Goal: Information Seeking & Learning: Learn about a topic

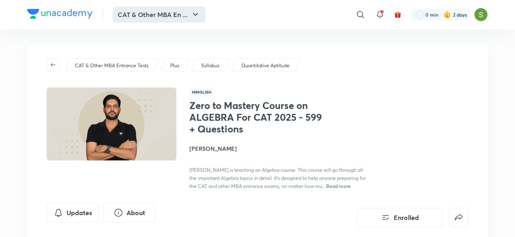
click at [169, 15] on button "CAT & Other MBA En ..." at bounding box center [159, 14] width 92 height 16
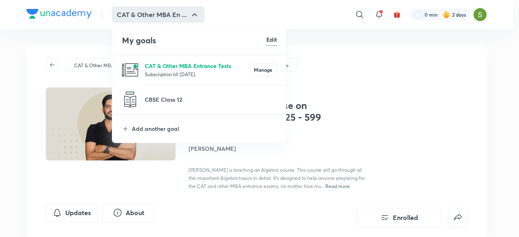
click at [164, 69] on p "CAT & Other MBA Entrance Tests" at bounding box center [197, 66] width 105 height 9
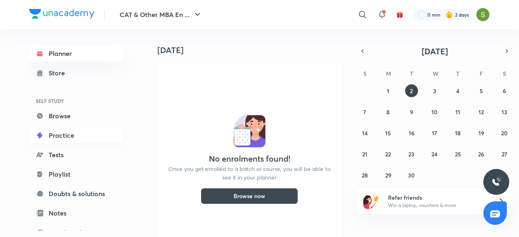
click at [63, 131] on link "Practice" at bounding box center [76, 135] width 94 height 16
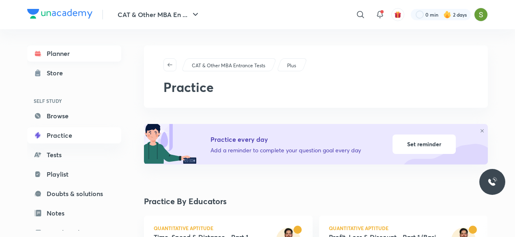
click at [78, 58] on link "Planner" at bounding box center [74, 53] width 94 height 16
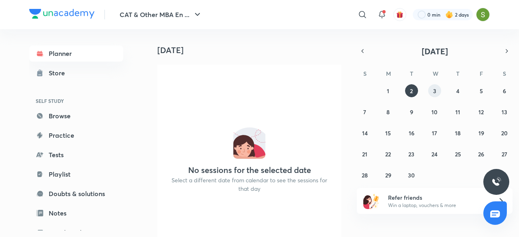
click at [422, 88] on abbr "3" at bounding box center [434, 91] width 3 height 8
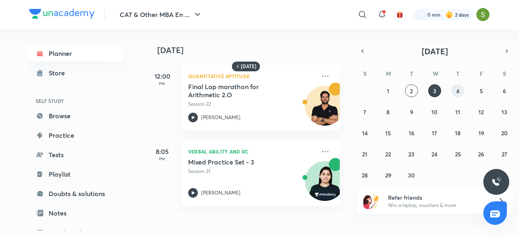
click at [422, 87] on abbr "4" at bounding box center [457, 91] width 3 height 8
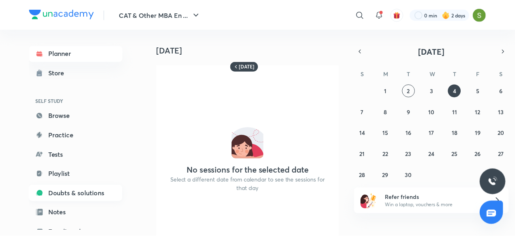
scroll to position [88, 0]
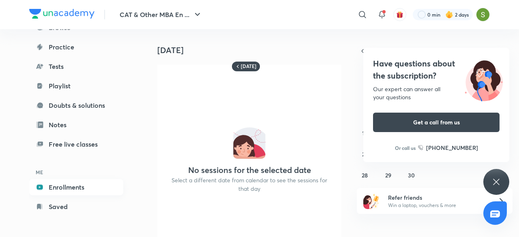
click at [71, 184] on link "Enrollments" at bounding box center [76, 187] width 94 height 16
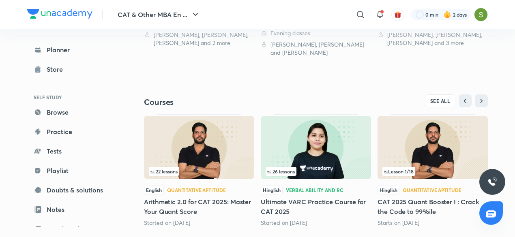
scroll to position [305, 0]
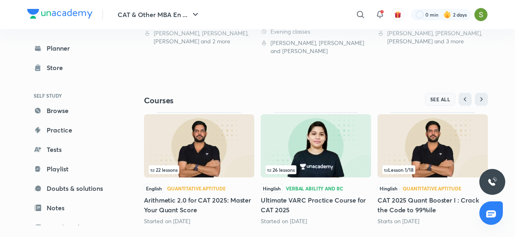
click at [422, 98] on span "SEE ALL" at bounding box center [440, 99] width 20 height 6
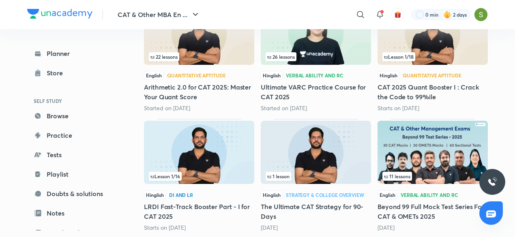
scroll to position [156, 0]
click at [203, 166] on img at bounding box center [199, 151] width 110 height 63
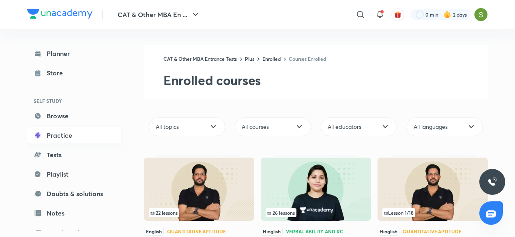
click at [57, 138] on link "Practice" at bounding box center [74, 135] width 94 height 16
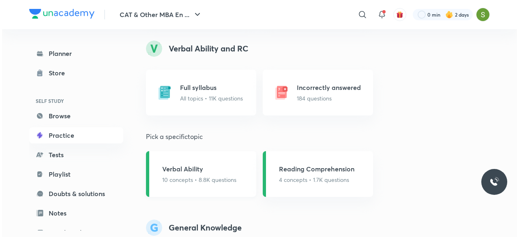
scroll to position [687, 0]
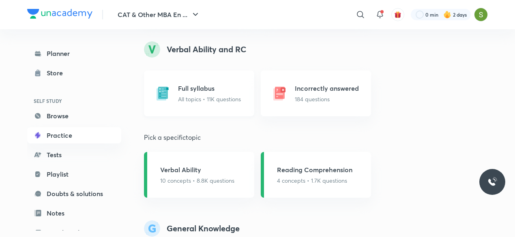
click at [213, 96] on p "All topics • 11K questions" at bounding box center [209, 99] width 63 height 9
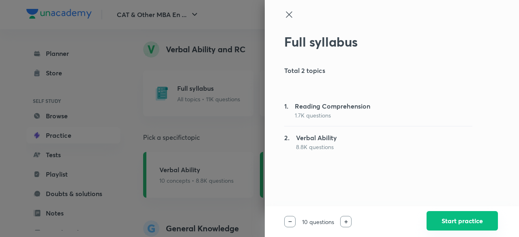
click at [422, 221] on button "Start practice" at bounding box center [462, 220] width 71 height 19
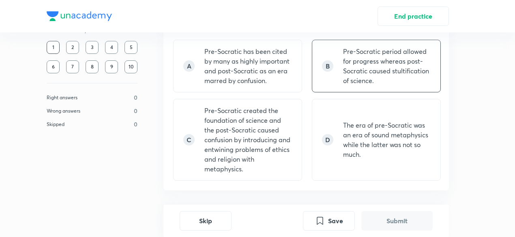
scroll to position [569, 0]
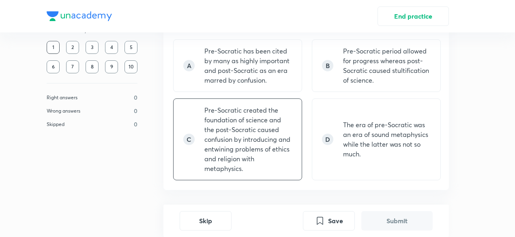
click at [268, 146] on p "Pre-Socratic created the foundation of science and the post-Socratic caused con…" at bounding box center [248, 139] width 88 height 68
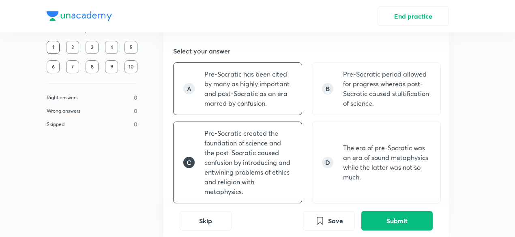
scroll to position [547, 0]
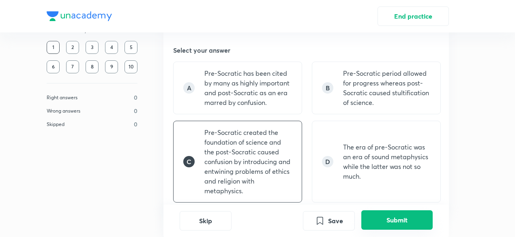
click at [389, 225] on button "Submit" at bounding box center [396, 219] width 71 height 19
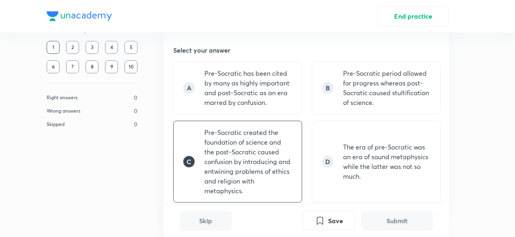
scroll to position [765, 0]
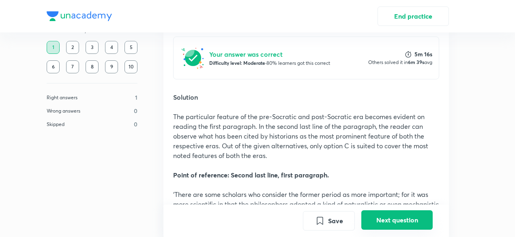
click at [392, 220] on button "Next question" at bounding box center [396, 219] width 71 height 19
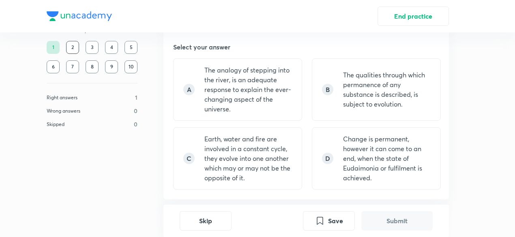
scroll to position [558, 0]
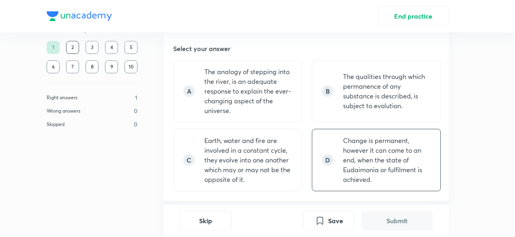
click at [349, 143] on p "Change is permanent, however it can come to an end, when the state of Eudaimoni…" at bounding box center [387, 160] width 88 height 49
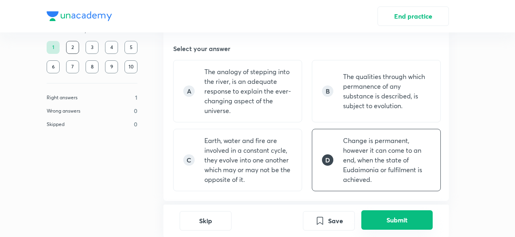
click at [396, 219] on button "Submit" at bounding box center [396, 219] width 71 height 19
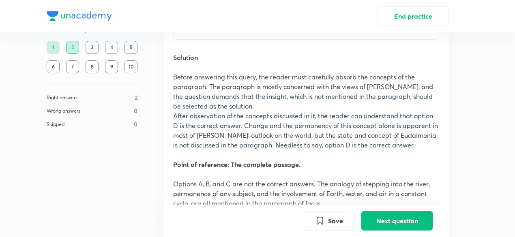
scroll to position [798, 0]
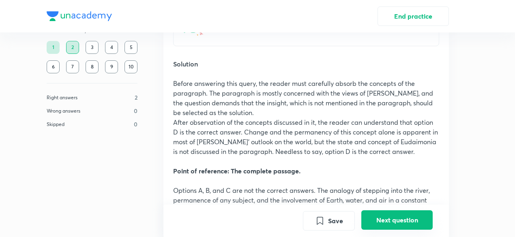
click at [378, 219] on button "Next question" at bounding box center [396, 219] width 71 height 19
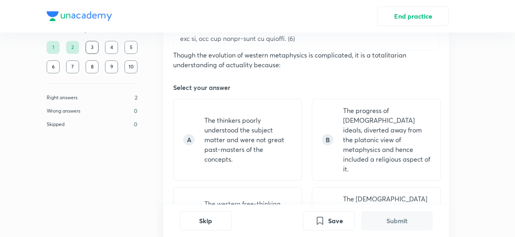
scroll to position [521, 0]
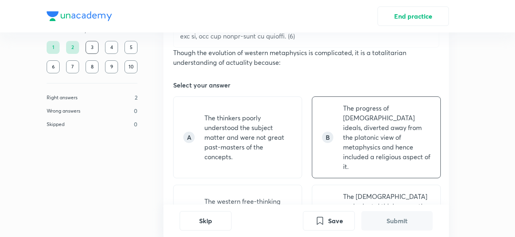
click at [371, 130] on p "The progress of [DEMOGRAPHIC_DATA] ideals, diverted away from the platonic view…" at bounding box center [387, 137] width 88 height 68
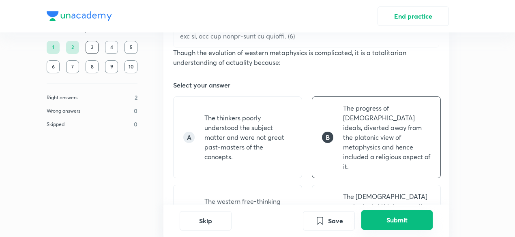
click at [394, 221] on button "Submit" at bounding box center [396, 219] width 71 height 19
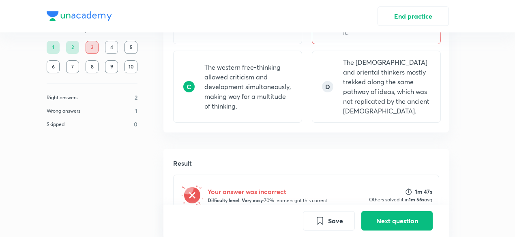
scroll to position [615, 0]
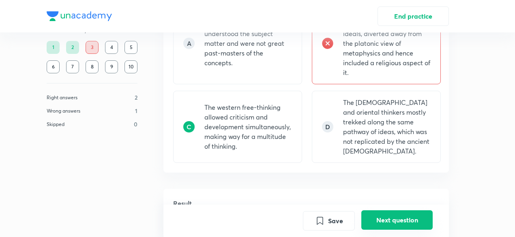
click at [377, 215] on button "Next question" at bounding box center [396, 219] width 71 height 19
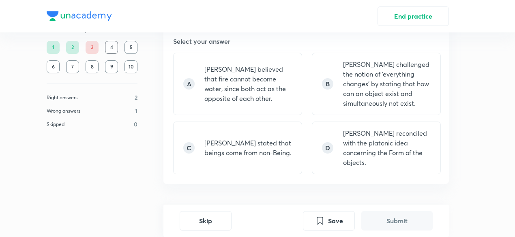
scroll to position [563, 0]
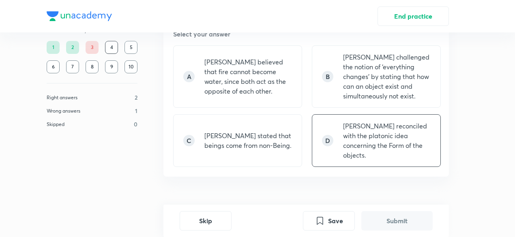
click at [362, 126] on p "[PERSON_NAME] reconciled with the platonic idea concerning the Form of the obje…" at bounding box center [387, 140] width 88 height 39
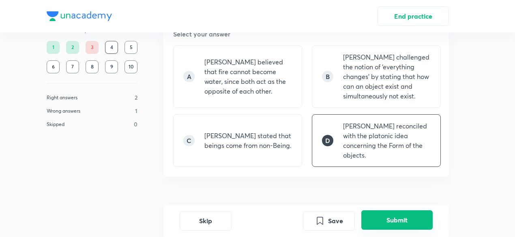
click at [405, 220] on button "Submit" at bounding box center [396, 219] width 71 height 19
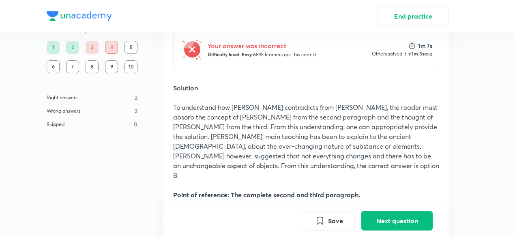
scroll to position [764, 0]
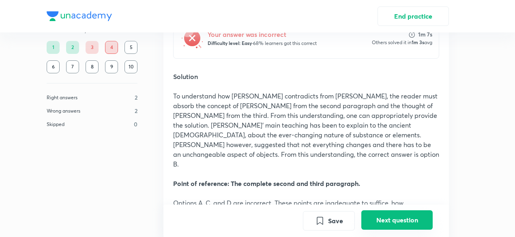
click at [382, 219] on button "Next question" at bounding box center [396, 219] width 71 height 19
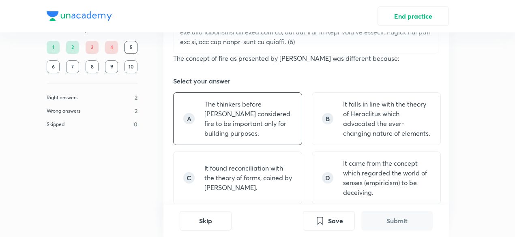
scroll to position [517, 0]
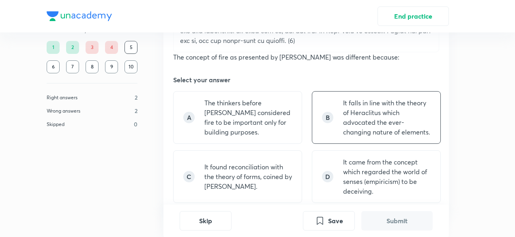
click at [354, 105] on p "It falls in line with the theory of Heraclitus which advocated the ever-changin…" at bounding box center [387, 117] width 88 height 39
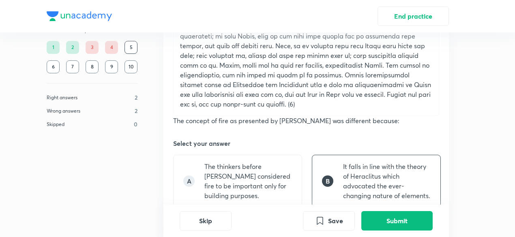
scroll to position [454, 0]
click at [383, 217] on button "Submit" at bounding box center [396, 219] width 71 height 19
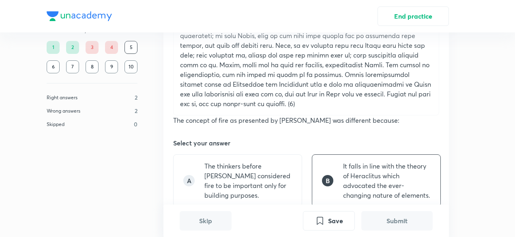
scroll to position [735, 0]
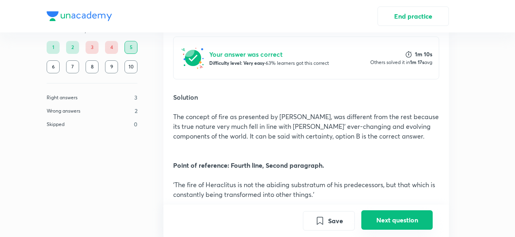
click at [383, 217] on button "Next question" at bounding box center [396, 219] width 71 height 19
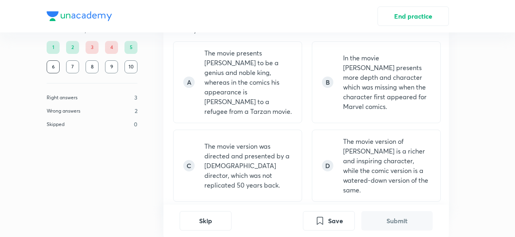
scroll to position [760, 0]
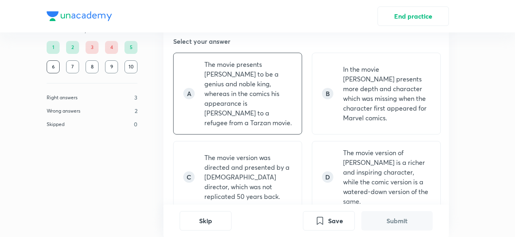
click at [277, 87] on p "The movie presents [PERSON_NAME] to be a genius and noble king, whereas in the …" at bounding box center [248, 94] width 88 height 68
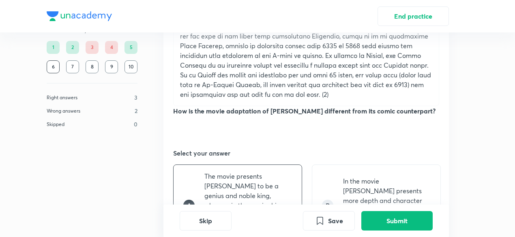
scroll to position [765, 0]
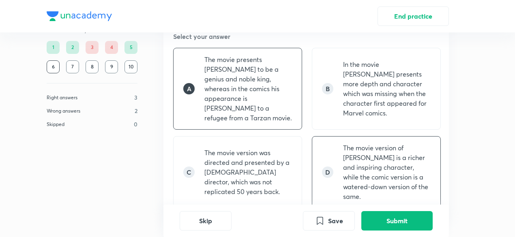
click at [382, 154] on p "The movie version of [PERSON_NAME] is a richer and inspiring character, while t…" at bounding box center [387, 172] width 88 height 58
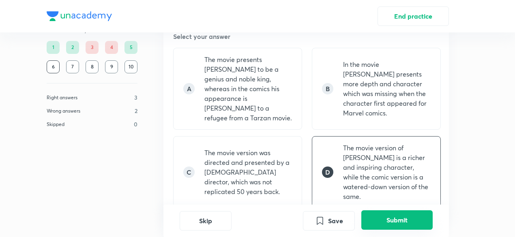
click at [408, 219] on button "Submit" at bounding box center [396, 219] width 71 height 19
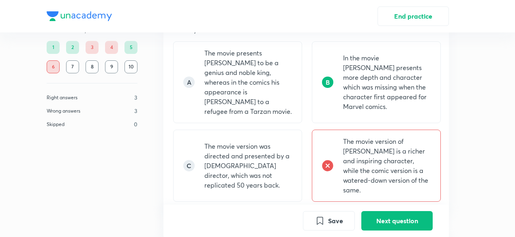
scroll to position [770, 0]
click at [398, 220] on button "Next question" at bounding box center [396, 219] width 71 height 19
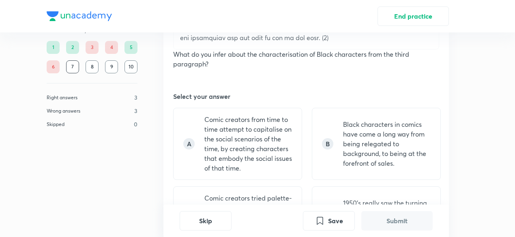
scroll to position [706, 0]
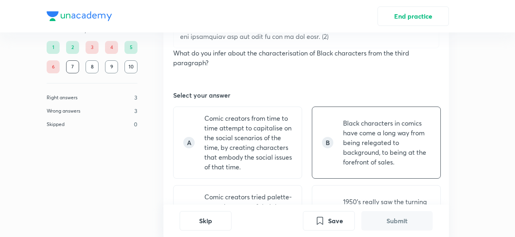
click at [343, 142] on p "Black characters in comics have come a long way from being relegated to backgro…" at bounding box center [387, 142] width 88 height 49
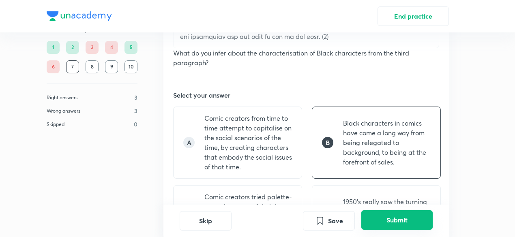
click at [388, 221] on button "Submit" at bounding box center [396, 219] width 71 height 19
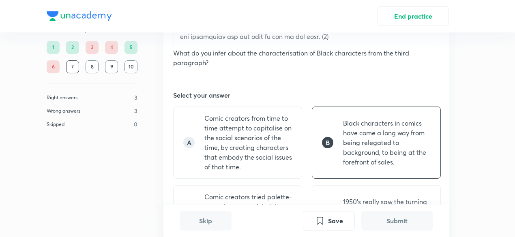
scroll to position [969, 0]
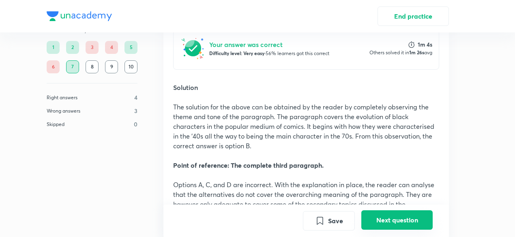
click at [388, 221] on button "Next question" at bounding box center [396, 219] width 71 height 19
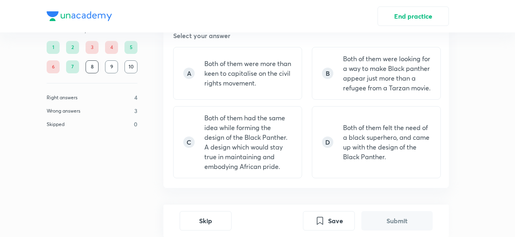
scroll to position [760, 0]
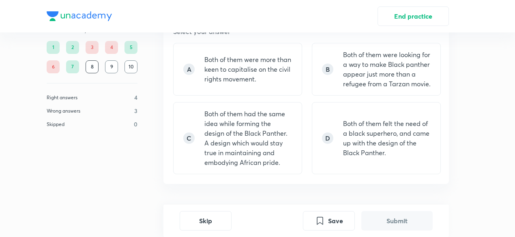
click at [285, 154] on p "Both of them had the same idea while forming the design of the Black Panther. A…" at bounding box center [248, 138] width 88 height 58
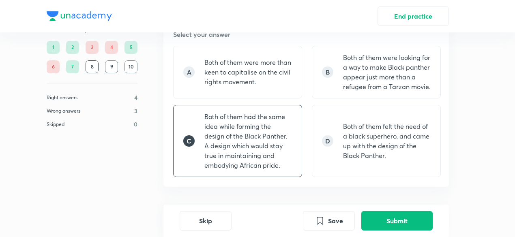
scroll to position [758, 0]
click at [392, 221] on button "Submit" at bounding box center [396, 219] width 71 height 19
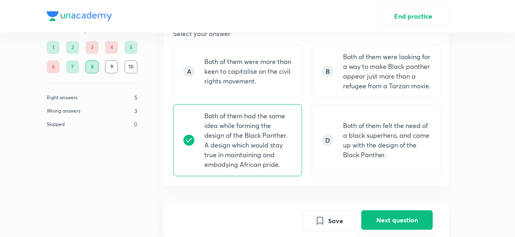
scroll to position [969, 0]
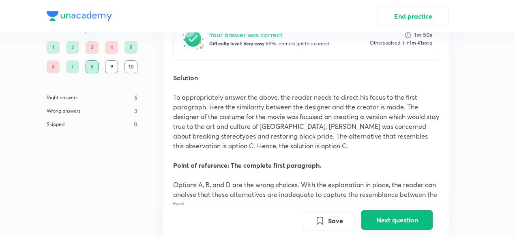
click at [392, 221] on button "Next question" at bounding box center [396, 219] width 71 height 19
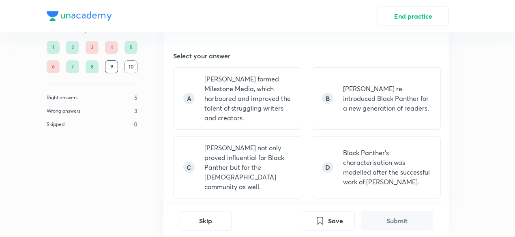
scroll to position [736, 0]
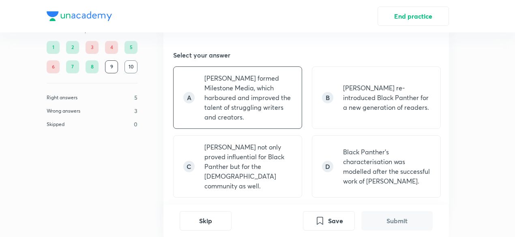
click at [265, 120] on p "[PERSON_NAME] formed Milestone Media, which harboured and improved the talent o…" at bounding box center [248, 97] width 88 height 49
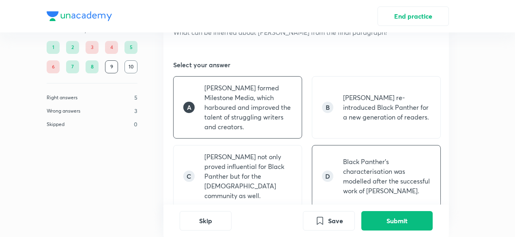
scroll to position [727, 0]
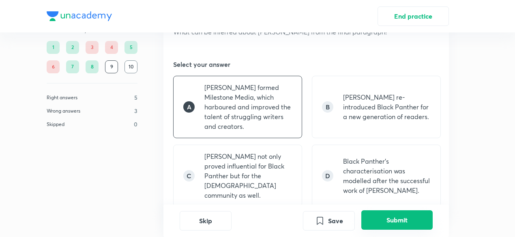
click at [383, 216] on button "Submit" at bounding box center [396, 219] width 71 height 19
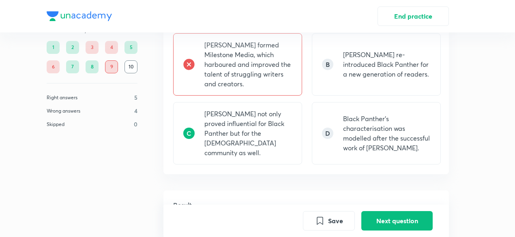
scroll to position [729, 0]
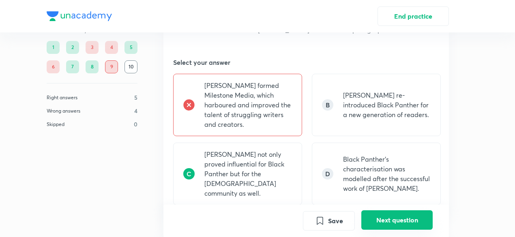
click at [398, 216] on button "Next question" at bounding box center [396, 219] width 71 height 19
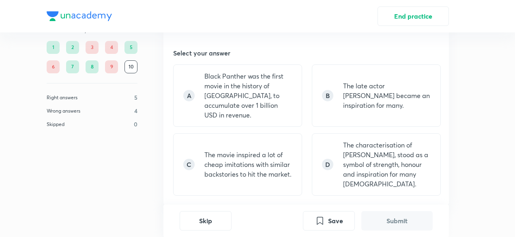
scroll to position [739, 0]
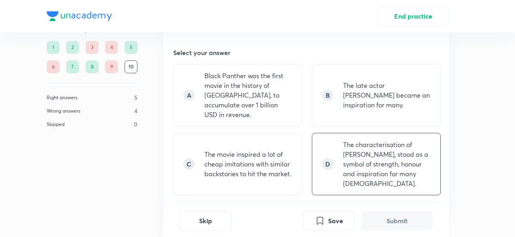
click at [405, 156] on p "The characterisation of [PERSON_NAME], stood as a symbol of strength, honour an…" at bounding box center [387, 164] width 88 height 49
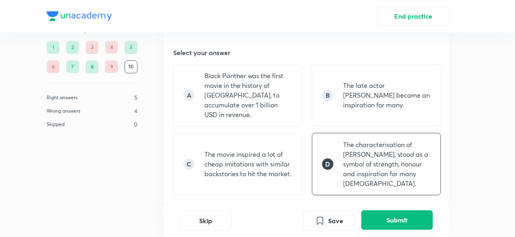
click at [411, 222] on button "Submit" at bounding box center [396, 219] width 71 height 19
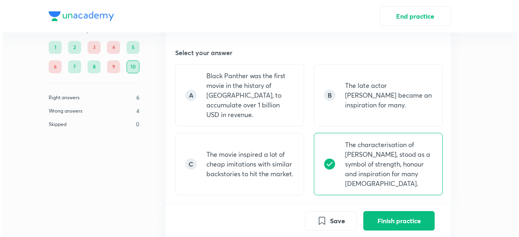
scroll to position [950, 0]
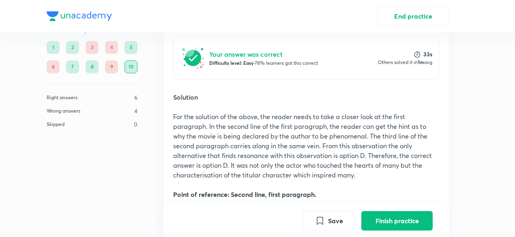
click at [411, 222] on button "Finish practice" at bounding box center [396, 220] width 71 height 19
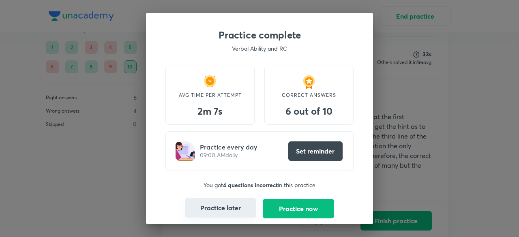
click at [240, 214] on button "Practice later" at bounding box center [220, 207] width 71 height 19
